Goal: Task Accomplishment & Management: Use online tool/utility

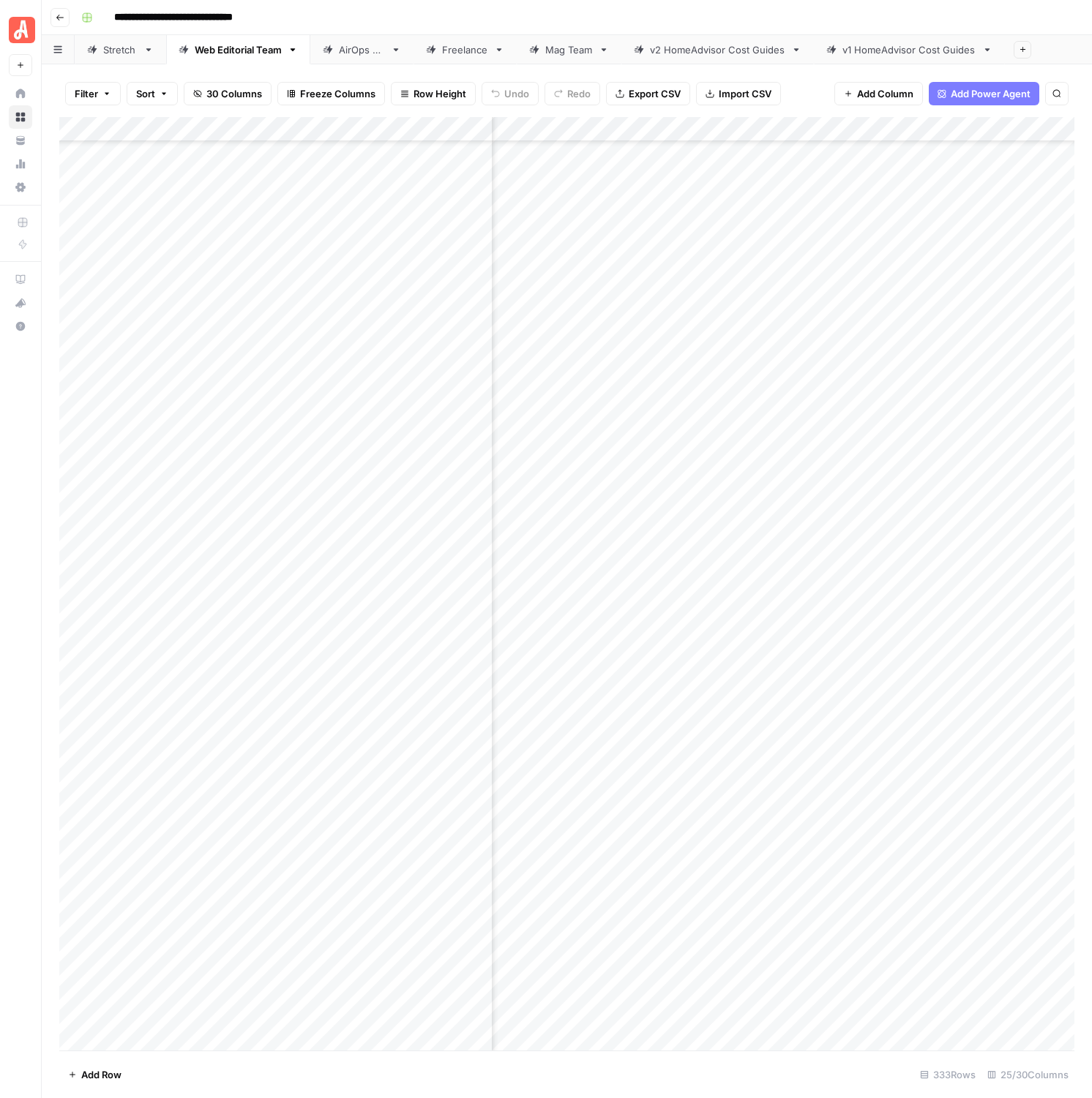
scroll to position [446, 166]
click at [985, 626] on div "Add Column" at bounding box center [566, 584] width 1015 height 934
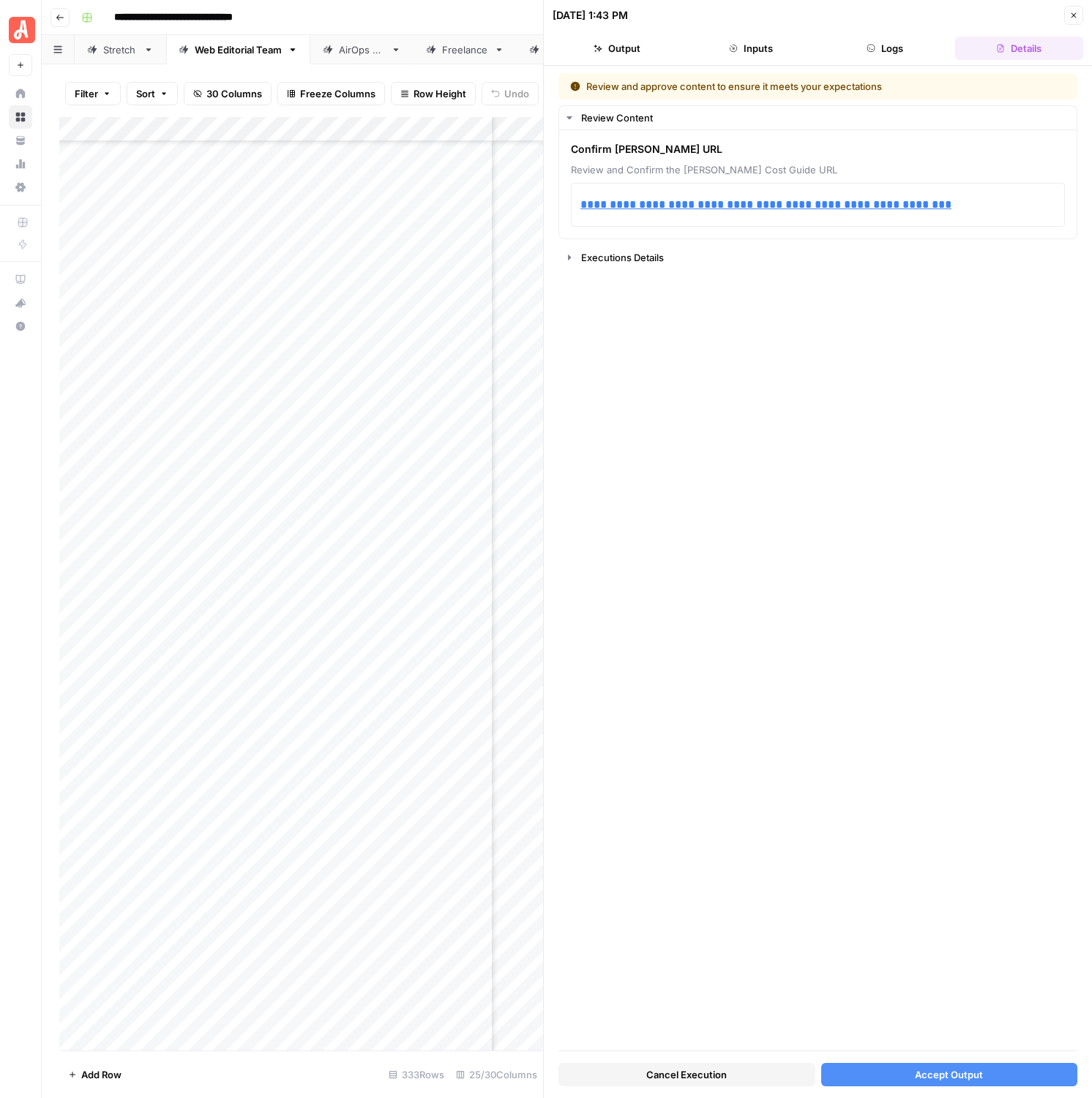
click at [994, 1082] on button "Accept Output" at bounding box center [950, 1075] width 257 height 23
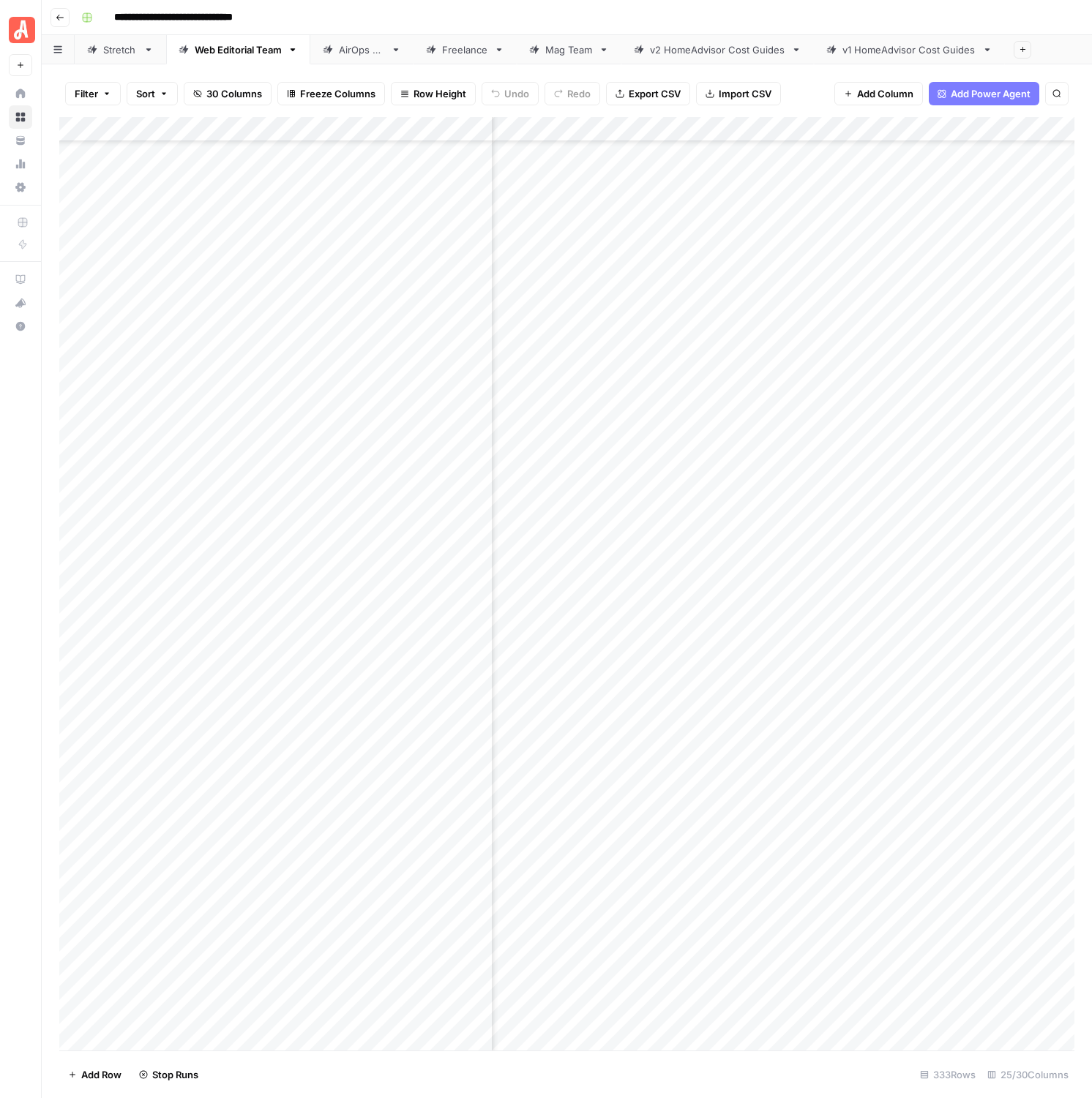
click at [120, 58] on link "Stretch" at bounding box center [121, 50] width 92 height 30
click at [770, 391] on div "Add Column" at bounding box center [566, 584] width 1015 height 934
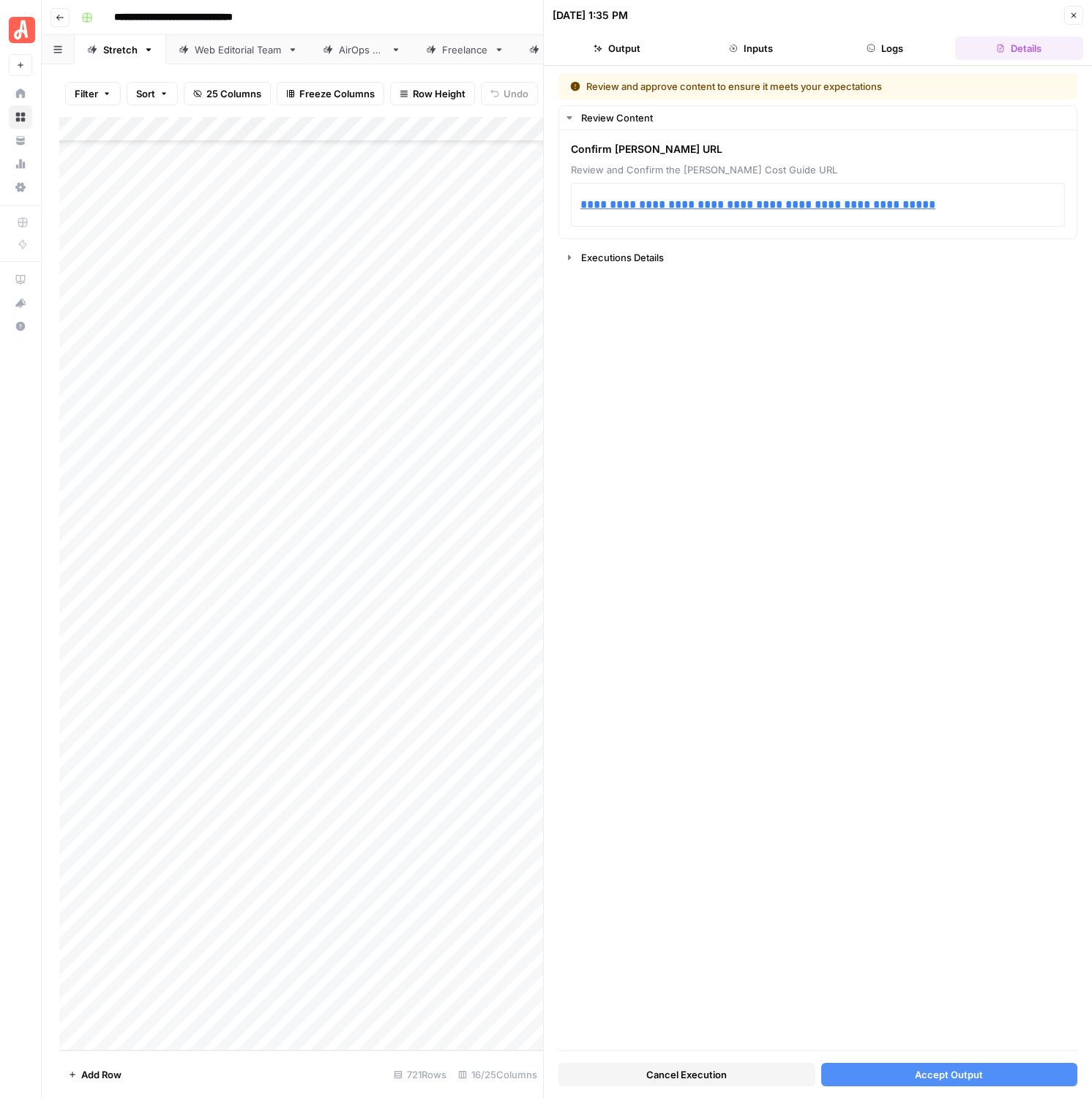
click at [953, 1071] on span "Accept Output" at bounding box center [949, 1075] width 68 height 15
